Goal: Task Accomplishment & Management: Complete application form

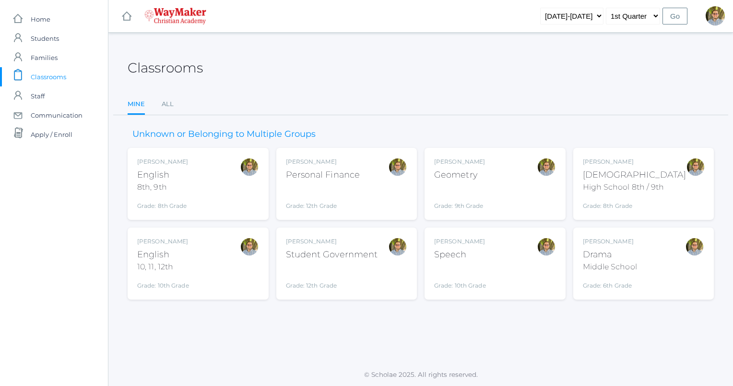
click at [239, 178] on div "Kylen Braileanu English 8th, 9th Grade: 8th Grade 08ENGLISH" at bounding box center [198, 183] width 122 height 53
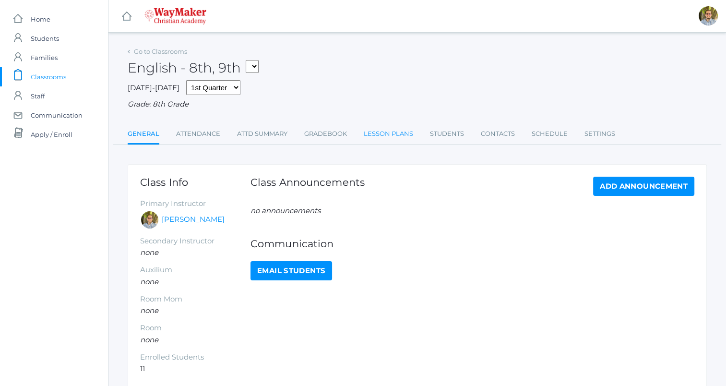
click at [390, 142] on link "Lesson Plans" at bounding box center [388, 133] width 49 height 19
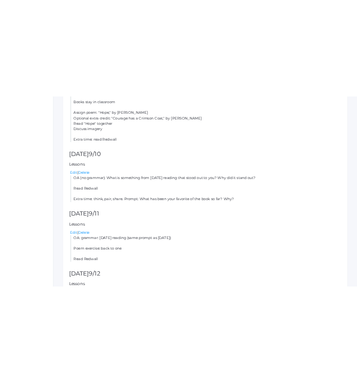
scroll to position [473, 0]
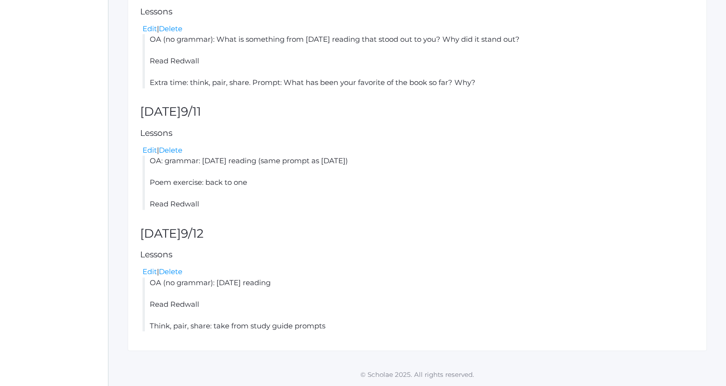
click at [151, 284] on li "OA (no grammar): yesterday's reading Read Redwall Think, pair, share: take from…" at bounding box center [419, 304] width 552 height 54
drag, startPoint x: 151, startPoint y: 284, endPoint x: 347, endPoint y: 212, distance: 209.2
click at [347, 212] on div "Lesson plan for the week of Mon (9/8) - Fri (9/12) prev today next Add a Lesson…" at bounding box center [417, 20] width 579 height 659
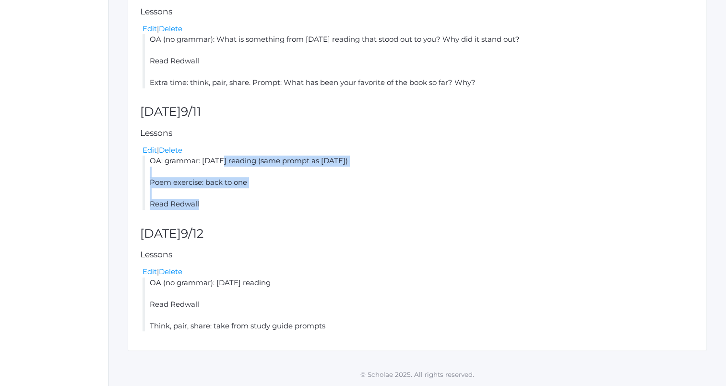
drag, startPoint x: 151, startPoint y: 161, endPoint x: 215, endPoint y: 201, distance: 74.8
click at [215, 201] on li "OA: grammar: yesterday's reading (same prompt as yesterday) Poem exercise: back…" at bounding box center [419, 182] width 552 height 54
copy li "OA: grammar: yesterday's reading (same prompt as yesterday) Poem exercise: back…"
click at [286, 193] on li "OA: grammar: yesterday's reading (same prompt as yesterday) Poem exercise: back…" at bounding box center [419, 182] width 552 height 54
drag, startPoint x: 152, startPoint y: 159, endPoint x: 210, endPoint y: 205, distance: 74.1
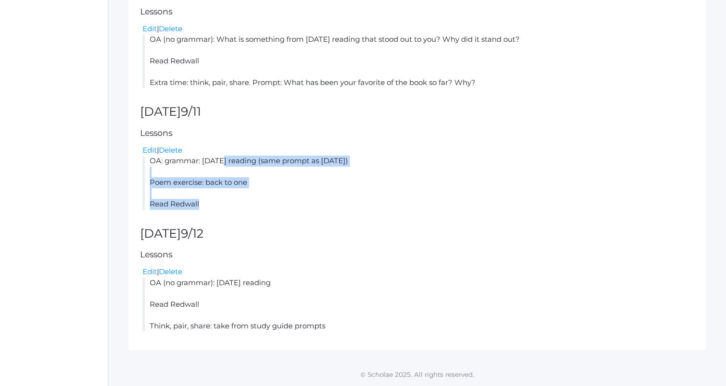
click at [210, 205] on li "OA: grammar: yesterday's reading (same prompt as yesterday) Poem exercise: back…" at bounding box center [419, 182] width 552 height 54
copy li "OA: grammar: yesterday's reading (same prompt as yesterday) Poem exercise: back…"
click at [274, 205] on li "OA: grammar: yesterday's reading (same prompt as yesterday) Poem exercise: back…" at bounding box center [419, 182] width 552 height 54
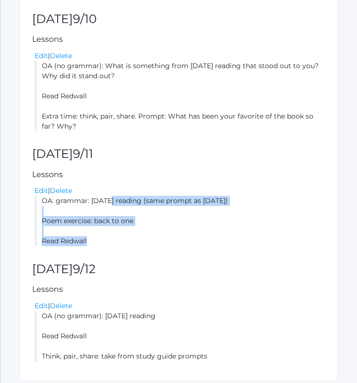
drag, startPoint x: 43, startPoint y: 192, endPoint x: 95, endPoint y: 230, distance: 64.2
click at [95, 230] on li "OA: grammar: yesterday's reading (same prompt as yesterday) Poem exercise: back…" at bounding box center [180, 221] width 291 height 50
copy li "OA: grammar: yesterday's reading (same prompt as yesterday) Poem exercise: back…"
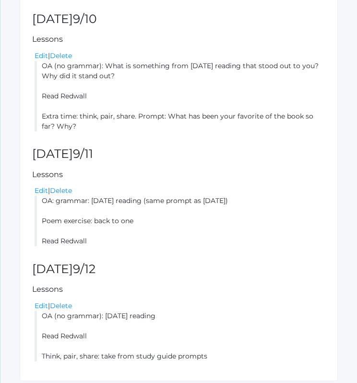
click at [225, 147] on h2 "Thursday 9/11" at bounding box center [178, 153] width 293 height 13
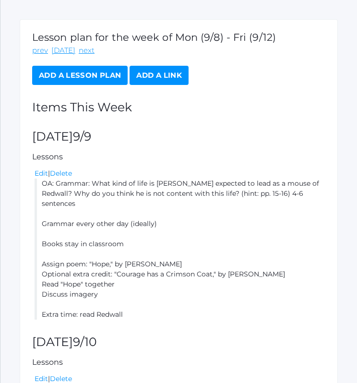
scroll to position [147, 0]
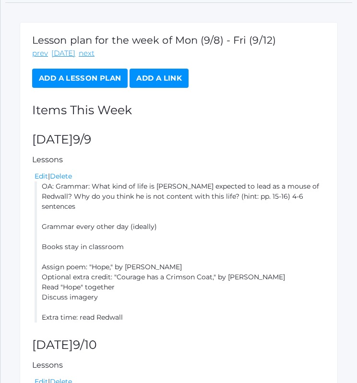
click at [297, 84] on div "Add a Lesson Plan Add a Link" at bounding box center [178, 78] width 293 height 19
click at [286, 99] on div "Lesson plan for the week of Mon (9/8) - Fri (9/12) prev today next Add a Lesson…" at bounding box center [179, 364] width 318 height 685
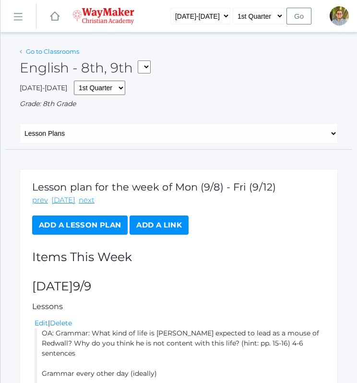
click at [53, 50] on link "Go to Classrooms" at bounding box center [52, 52] width 53 height 8
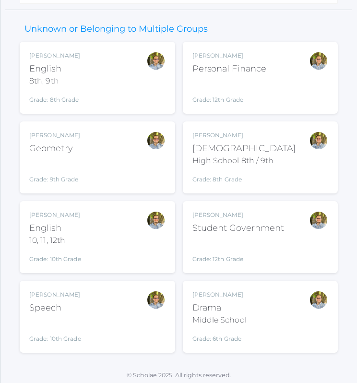
scroll to position [113, 0]
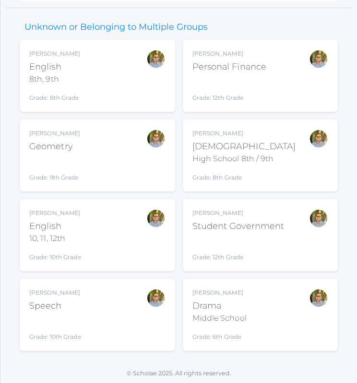
click at [126, 230] on div "Kylen Braileanu English 10, 11, 12th Grade: 10th Grade HSENGLISH" at bounding box center [97, 235] width 136 height 53
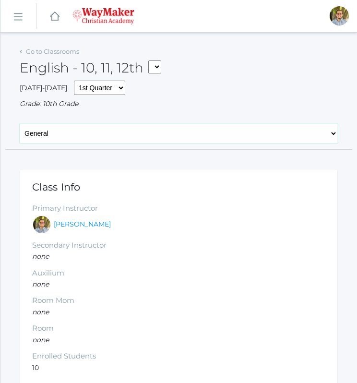
click at [175, 137] on select "General Attendance Attd Summary Gradebook Lesson Plans Students Contacts Schedu…" at bounding box center [179, 133] width 318 height 20
select select "/classrooms/2527/lesson_plans?term=1"
click at [20, 123] on select "General Attendance Attd Summary Gradebook Lesson Plans Students Contacts Schedu…" at bounding box center [179, 133] width 318 height 20
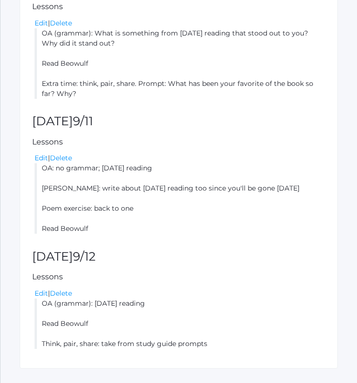
scroll to position [536, 0]
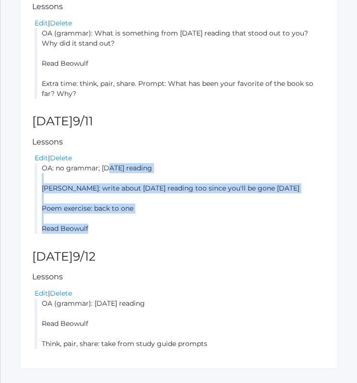
drag, startPoint x: 41, startPoint y: 168, endPoint x: 112, endPoint y: 229, distance: 93.5
click at [112, 229] on li "OA: no grammar; [DATE] reading [PERSON_NAME]: write about [DATE] reading too si…" at bounding box center [180, 198] width 291 height 71
copy li "OA: no grammar; [DATE] reading [PERSON_NAME]: write about [DATE] reading too si…"
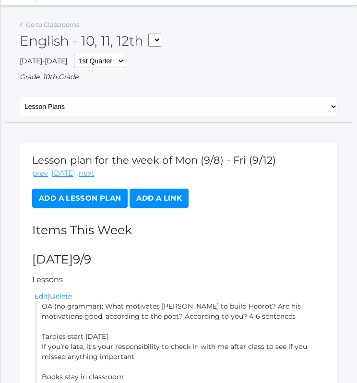
scroll to position [0, 0]
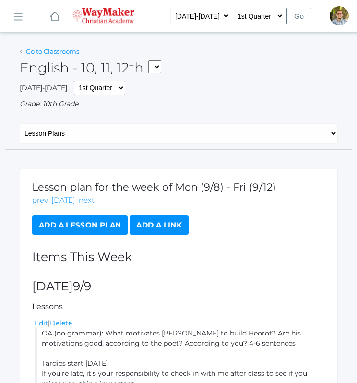
click at [62, 52] on link "Go to Classrooms" at bounding box center [52, 52] width 53 height 8
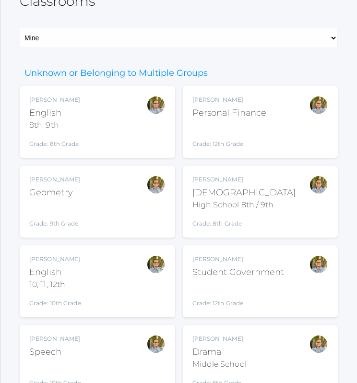
scroll to position [114, 0]
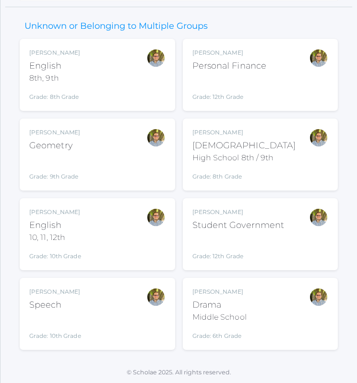
click at [100, 142] on div "Kylen Braileanu Geometry Grade: 9th Grade GEOM" at bounding box center [97, 154] width 136 height 53
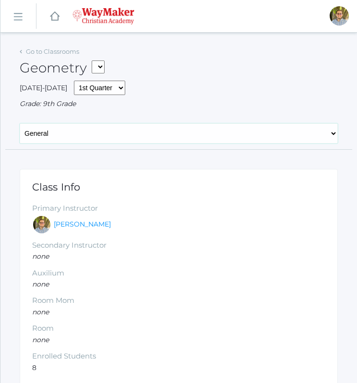
click at [171, 137] on select "General Attendance Attd Summary Gradebook Lesson Plans Students Contacts Schedu…" at bounding box center [179, 133] width 318 height 20
select select "/classrooms/2520/lesson_plans?term=1"
click at [20, 123] on select "General Attendance Attd Summary Gradebook Lesson Plans Students Contacts Schedu…" at bounding box center [179, 133] width 318 height 20
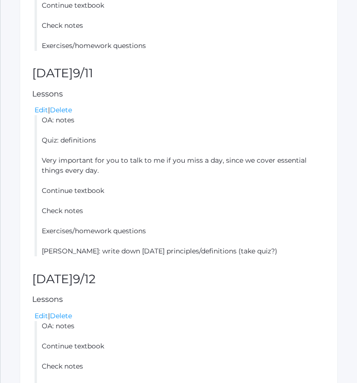
scroll to position [648, 0]
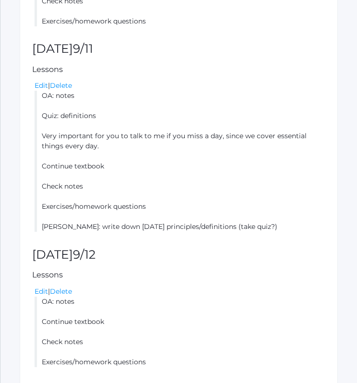
drag, startPoint x: 42, startPoint y: 94, endPoint x: 259, endPoint y: 225, distance: 254.1
click at [259, 225] on li "OA: notes Quiz: definitions Very important for you to talk to me if you miss a …" at bounding box center [180, 161] width 291 height 141
copy li "OA: notes Quiz: definitions Very important for you to talk to me if you miss a …"
click at [317, 211] on li "OA: notes Quiz: definitions Very important for you to talk to me if you miss a …" at bounding box center [180, 161] width 291 height 141
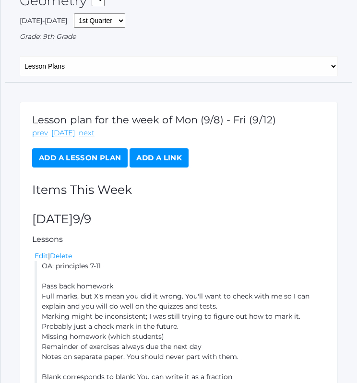
scroll to position [0, 0]
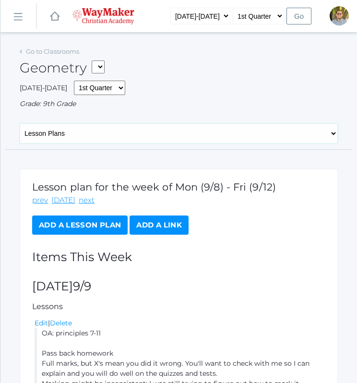
click at [158, 131] on select "General Attendance Attd Summary Gradebook Lesson Plans Students Contacts Schedu…" at bounding box center [179, 133] width 318 height 20
click at [66, 48] on link "Go to Classrooms" at bounding box center [52, 52] width 53 height 8
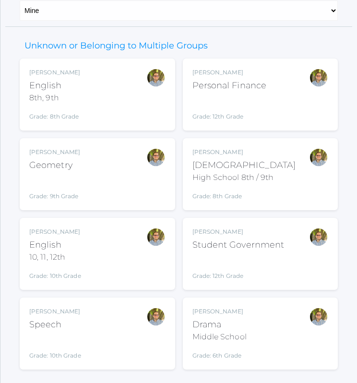
scroll to position [114, 0]
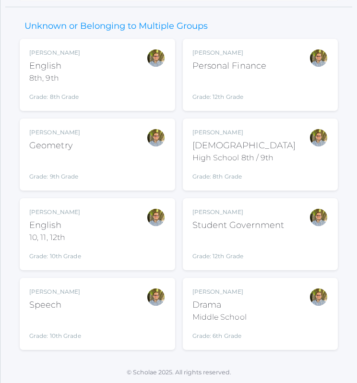
click at [281, 306] on div "Kylen Braileanu Drama Middle School Grade: 6th Grade THEATER" at bounding box center [260, 313] width 136 height 53
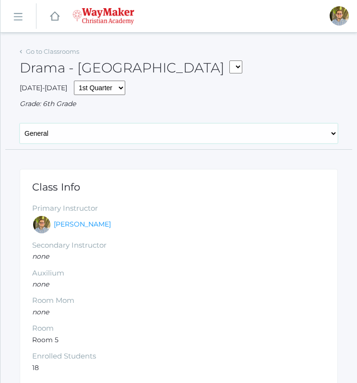
click at [227, 141] on select "General Attendance Attd Summary Gradebook Lesson Plans Students Contacts Schedu…" at bounding box center [179, 133] width 318 height 20
select select "/classrooms/2547/lesson_plans?term=1"
click at [20, 123] on select "General Attendance Attd Summary Gradebook Lesson Plans Students Contacts Schedu…" at bounding box center [179, 133] width 318 height 20
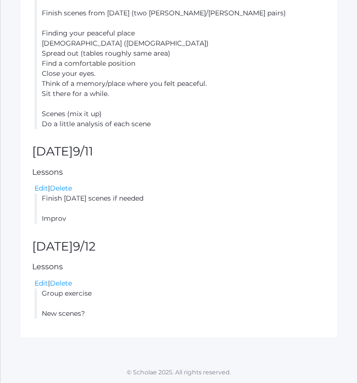
scroll to position [526, 0]
click at [44, 191] on link "Edit" at bounding box center [41, 187] width 13 height 9
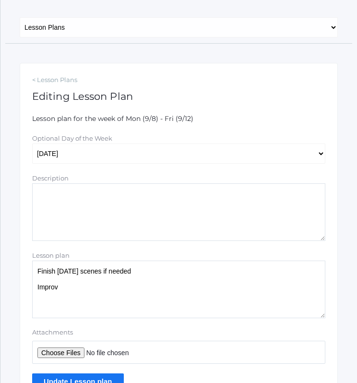
scroll to position [169, 0]
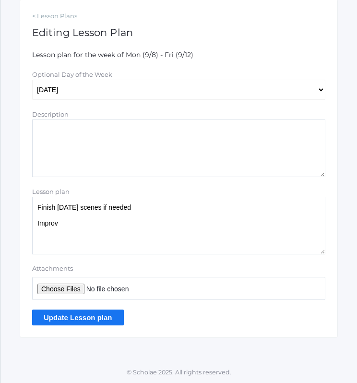
drag, startPoint x: 129, startPoint y: 233, endPoint x: 33, endPoint y: 205, distance: 99.3
click at [33, 205] on textarea "Finish [DATE] scenes if needed Improv" at bounding box center [178, 226] width 293 height 58
type textarea "Scenes A bit of analysis"
click at [103, 314] on input "Update Lesson plan" at bounding box center [78, 318] width 92 height 16
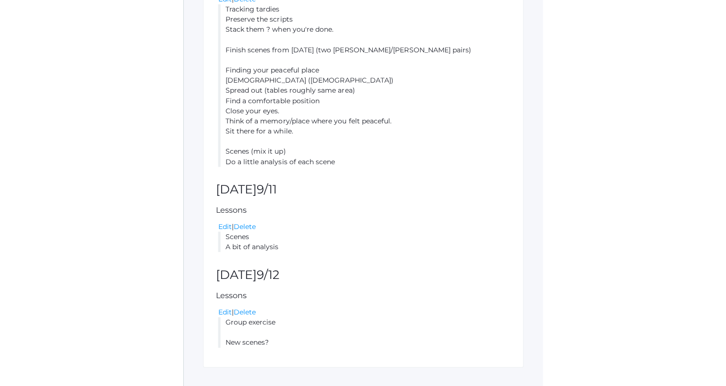
scroll to position [516, 0]
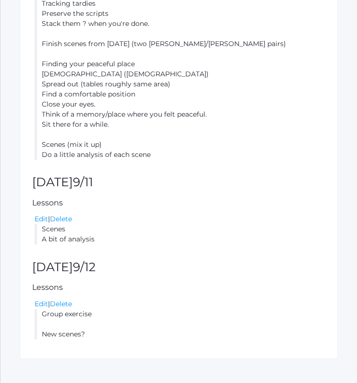
drag, startPoint x: 42, startPoint y: 227, endPoint x: 103, endPoint y: 240, distance: 62.3
click at [103, 240] on li "Scenes A bit of analysis" at bounding box center [180, 234] width 291 height 20
copy li "Scenes A bit of analysis"
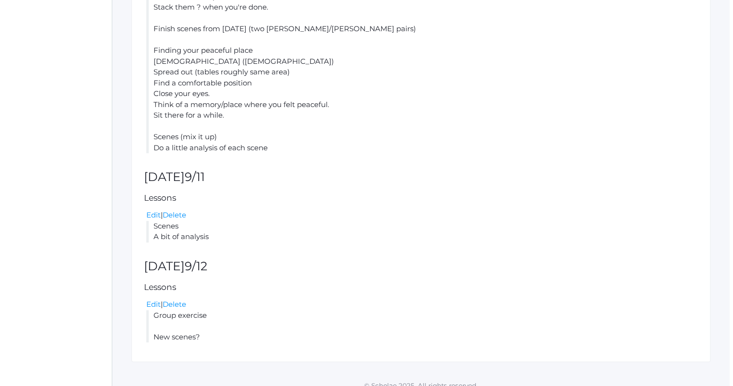
scroll to position [0, 0]
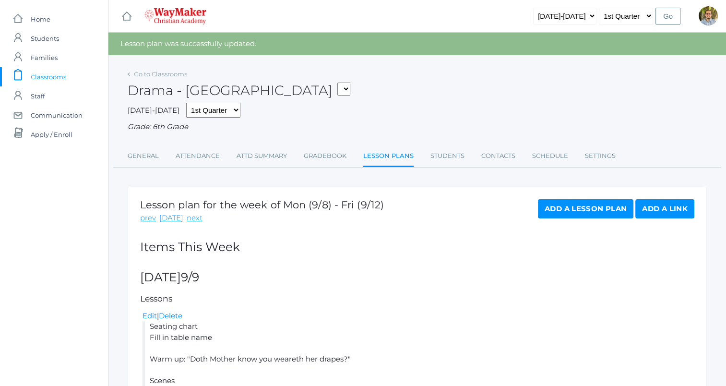
click at [61, 74] on span "Classrooms" at bounding box center [49, 76] width 36 height 19
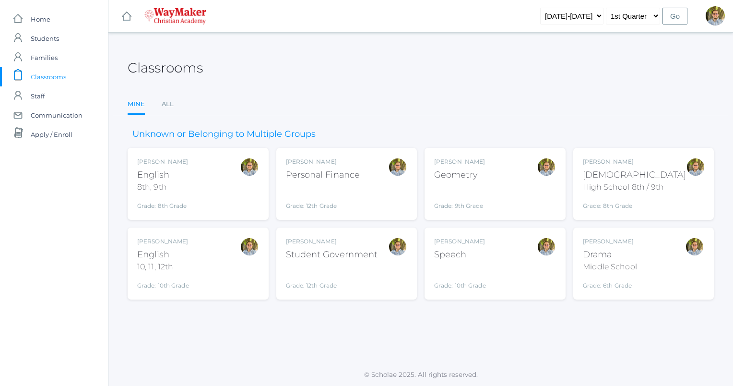
click at [357, 171] on div "Kylen Braileanu Bible High School 8th / 9th Grade: 8th Grade HSBIBLE" at bounding box center [644, 183] width 122 height 53
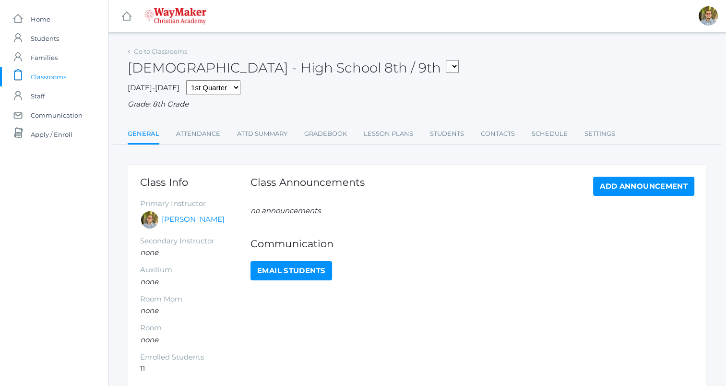
click at [464, 72] on div "Bible - High School 8th / 9th FINANCE - Personal Finance SG - Student Governmen…" at bounding box center [417, 63] width 579 height 36
click at [203, 135] on link "Attendance" at bounding box center [198, 133] width 44 height 19
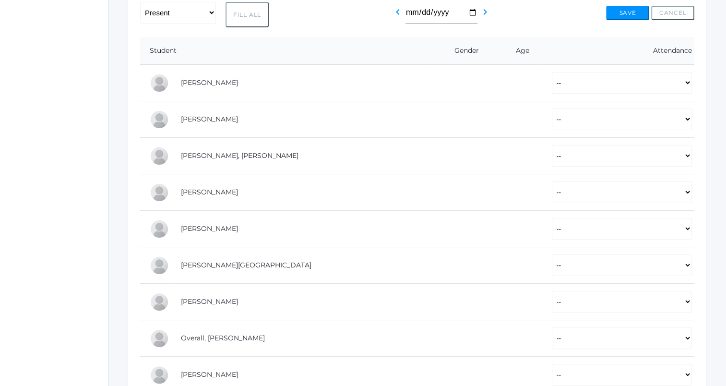
scroll to position [175, 0]
click at [558, 83] on select "-- Present Tardy Excused Tardy Unexcused Absent Excused Absent Unexcused" at bounding box center [622, 83] width 140 height 22
select select "P"
click at [552, 72] on select "-- Present Tardy Excused Tardy Unexcused Absent Excused Absent Unexcused" at bounding box center [622, 83] width 140 height 22
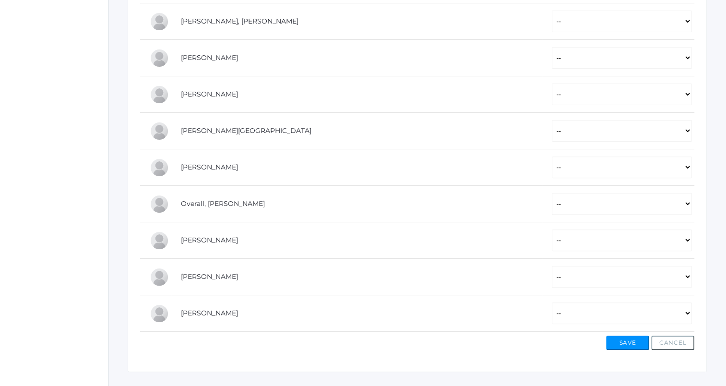
scroll to position [314, 0]
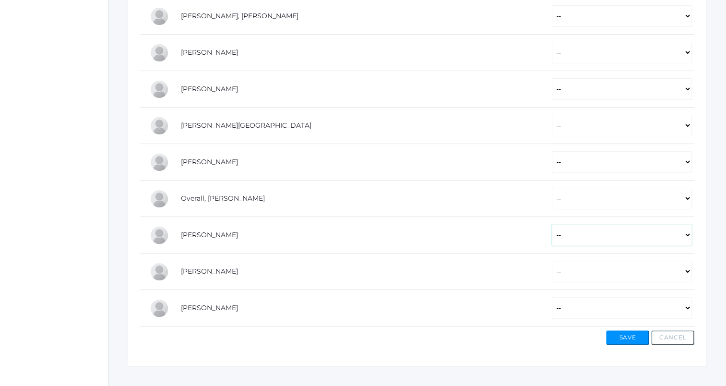
click at [579, 234] on select "-- Present Tardy Excused Tardy Unexcused Absent Excused Absent Unexcused" at bounding box center [622, 235] width 140 height 22
select select "P"
click at [552, 224] on select "-- Present Tardy Excused Tardy Unexcused Absent Excused Absent Unexcused" at bounding box center [622, 235] width 140 height 22
click at [552, 269] on select "-- Present Tardy Excused Tardy Unexcused Absent Excused Absent Unexcused" at bounding box center [622, 272] width 140 height 22
select select "P"
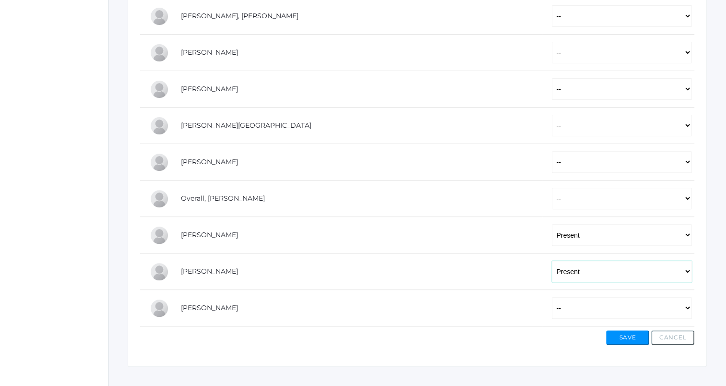
click at [552, 261] on select "-- Present Tardy Excused Tardy Unexcused Absent Excused Absent Unexcused" at bounding box center [622, 272] width 140 height 22
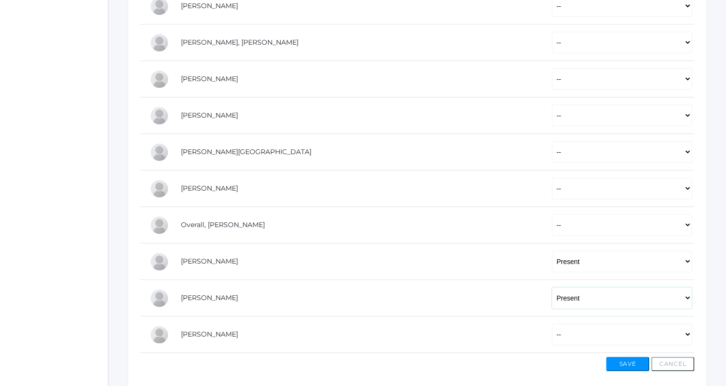
scroll to position [288, 0]
click at [552, 155] on select "-- Present Tardy Excused Tardy Unexcused Absent Excused Absent Unexcused" at bounding box center [622, 152] width 140 height 22
select select "P"
click at [552, 141] on select "-- Present Tardy Excused Tardy Unexcused Absent Excused Absent Unexcused" at bounding box center [622, 152] width 140 height 22
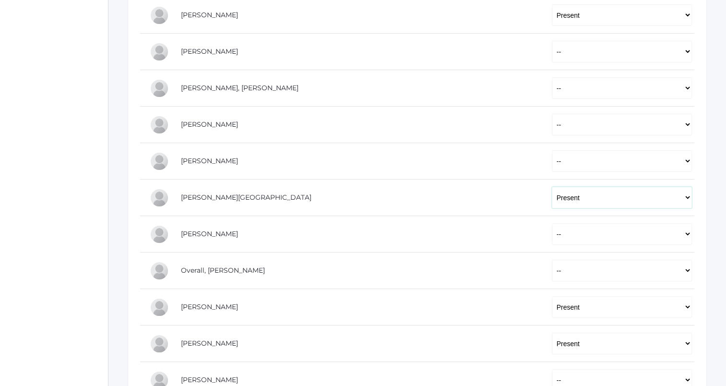
scroll to position [247, 0]
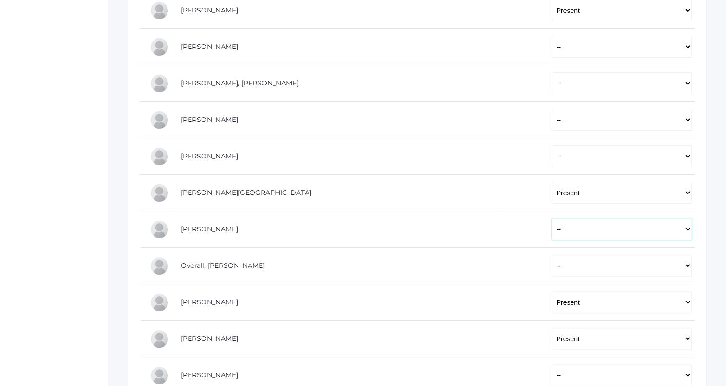
click at [552, 227] on select "-- Present Tardy Excused Tardy Unexcused Absent Excused Absent Unexcused" at bounding box center [622, 229] width 140 height 22
select select "P"
click at [552, 218] on select "-- Present Tardy Excused Tardy Unexcused Absent Excused Absent Unexcused" at bounding box center [622, 229] width 140 height 22
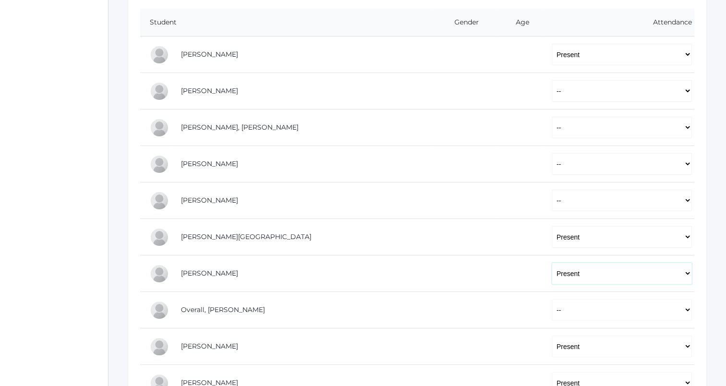
scroll to position [198, 0]
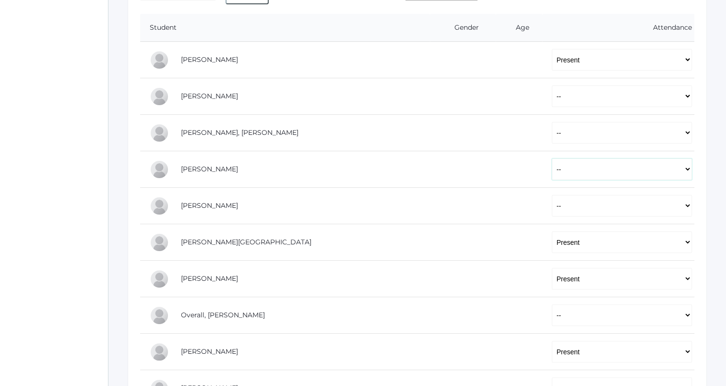
click at [568, 175] on select "-- Present Tardy Excused Tardy Unexcused Absent Excused Absent Unexcused" at bounding box center [622, 169] width 140 height 22
select select "P"
click at [552, 158] on select "-- Present Tardy Excused Tardy Unexcused Absent Excused Absent Unexcused" at bounding box center [622, 169] width 140 height 22
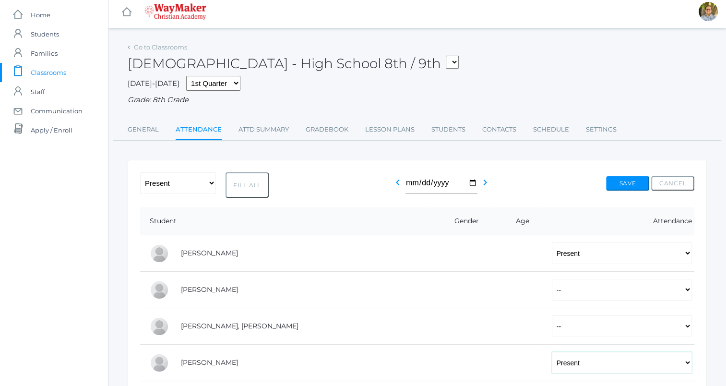
scroll to position [0, 0]
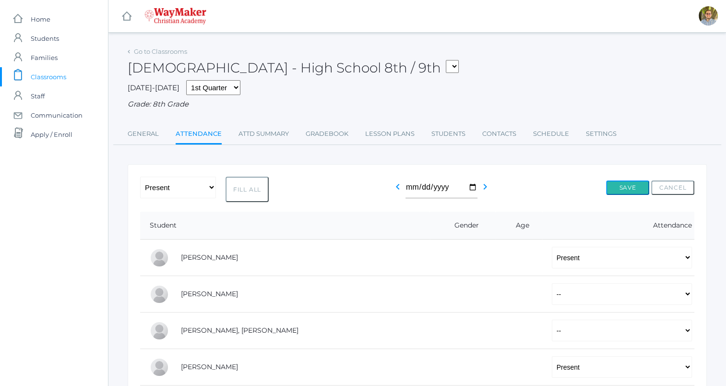
click at [617, 185] on button "Save" at bounding box center [627, 187] width 43 height 14
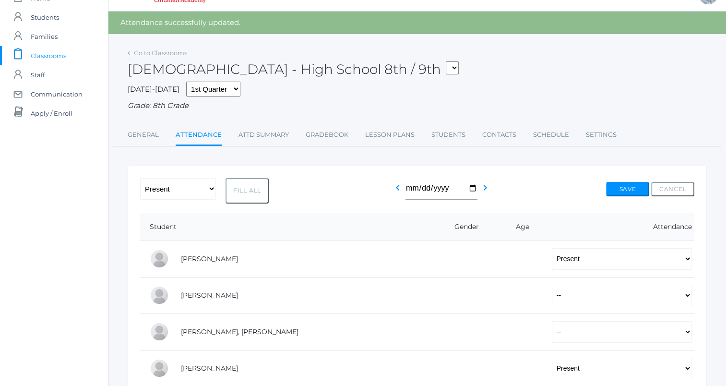
scroll to position [12, 0]
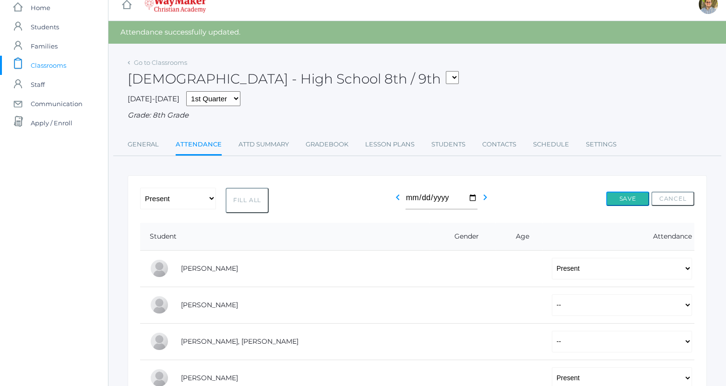
click at [632, 200] on button "Save" at bounding box center [627, 198] width 43 height 14
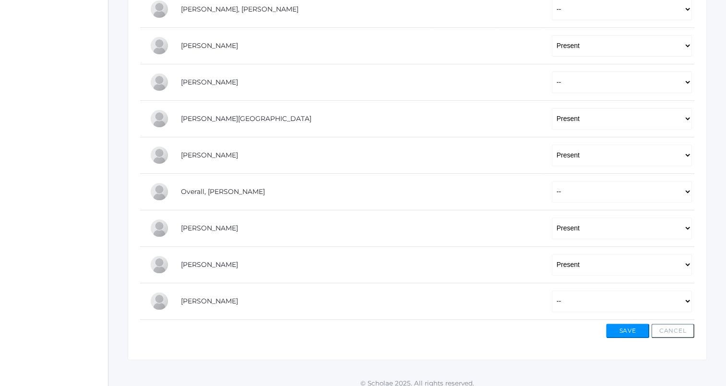
scroll to position [351, 0]
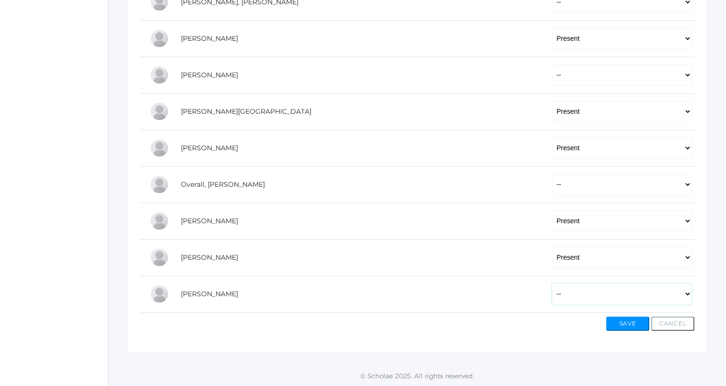
click at [561, 288] on select "-- Present Tardy Excused Tardy Unexcused Absent Excused Absent Unexcused" at bounding box center [622, 294] width 140 height 22
select select "P"
click at [552, 283] on select "-- Present Tardy Excused Tardy Unexcused Absent Excused Absent Unexcused" at bounding box center [622, 294] width 140 height 22
click at [619, 324] on button "Save" at bounding box center [627, 323] width 43 height 14
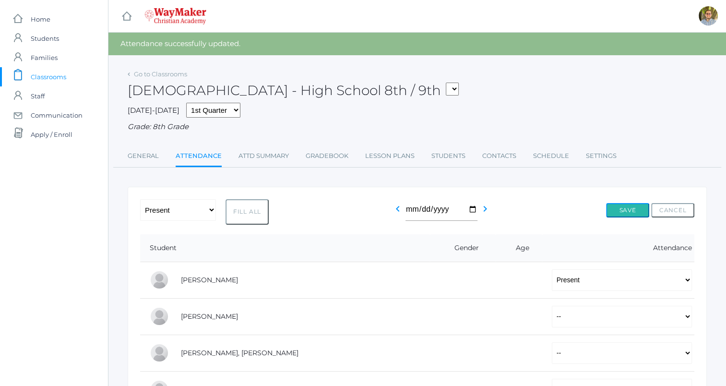
click at [627, 213] on button "Save" at bounding box center [627, 210] width 43 height 14
